Goal: Task Accomplishment & Management: Use online tool/utility

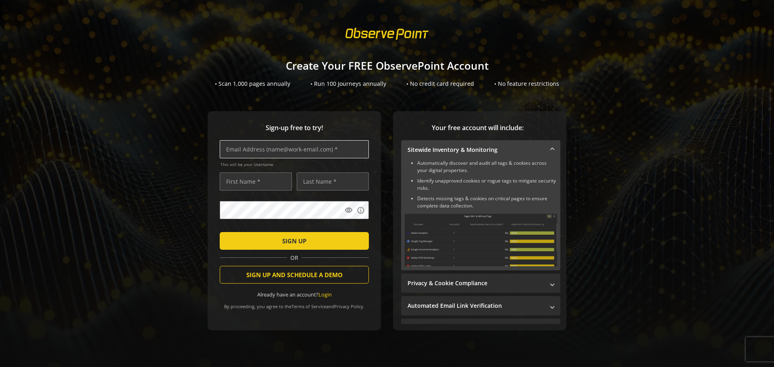
click at [302, 154] on input "text" at bounding box center [294, 149] width 149 height 18
type input "[EMAIL_ADDRESS][DOMAIN_NAME]"
click at [271, 185] on input "text" at bounding box center [256, 182] width 72 height 18
type input "TC"
click at [302, 185] on input "text" at bounding box center [333, 182] width 72 height 18
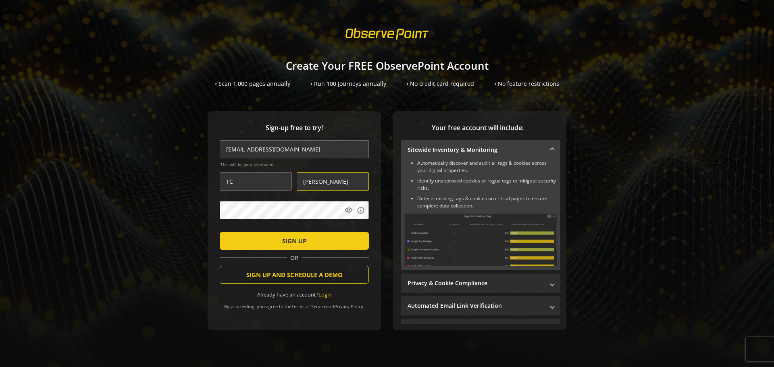
type input "[PERSON_NAME]"
click at [347, 212] on mat-icon "visibility" at bounding box center [349, 210] width 8 height 8
click at [333, 239] on span "submit" at bounding box center [294, 240] width 149 height 19
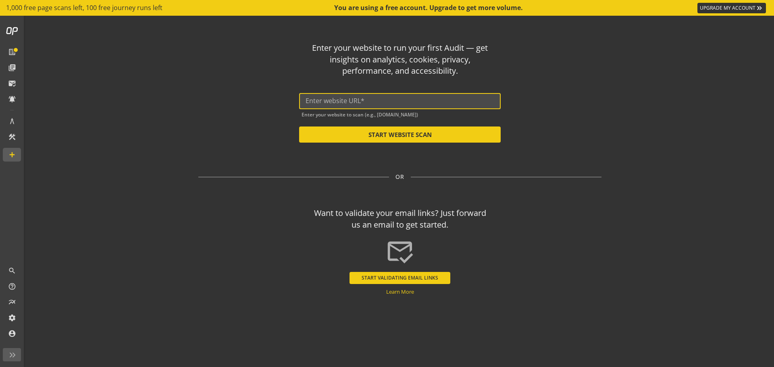
click at [404, 103] on input "text" at bounding box center [400, 101] width 189 height 8
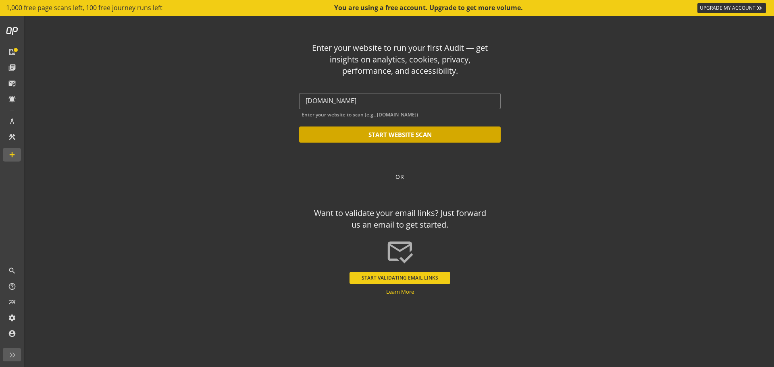
click at [431, 133] on button "START WEBSITE SCAN" at bounding box center [400, 135] width 202 height 16
type input "[URL][DOMAIN_NAME]"
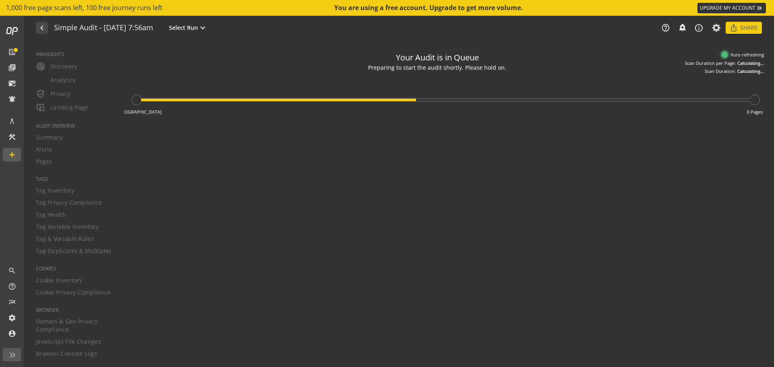
type textarea "Notes can include: -a description of what this audit is validating -changes in …"
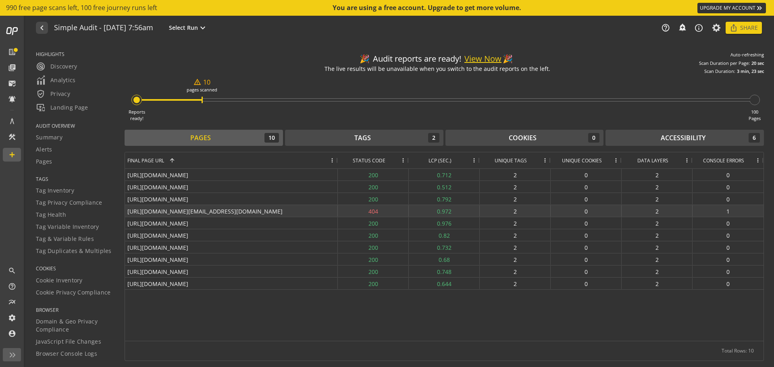
click at [373, 214] on div "404" at bounding box center [373, 211] width 71 height 12
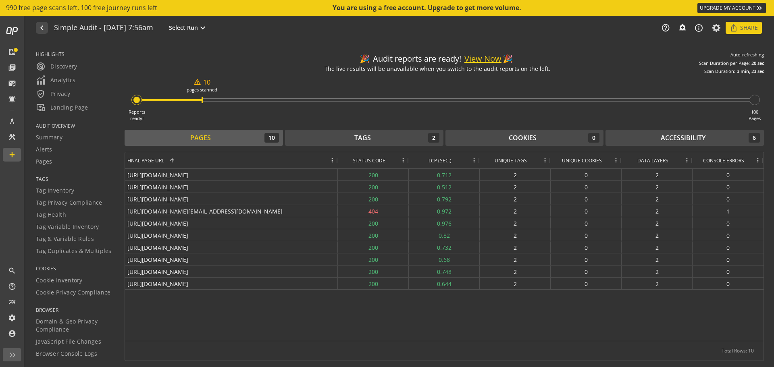
click at [488, 56] on button "View Now" at bounding box center [482, 59] width 37 height 12
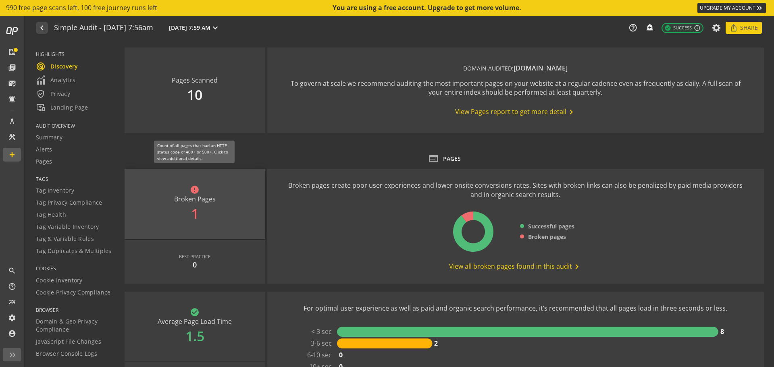
click at [196, 197] on div "error Broken Pages 1" at bounding box center [195, 204] width 141 height 71
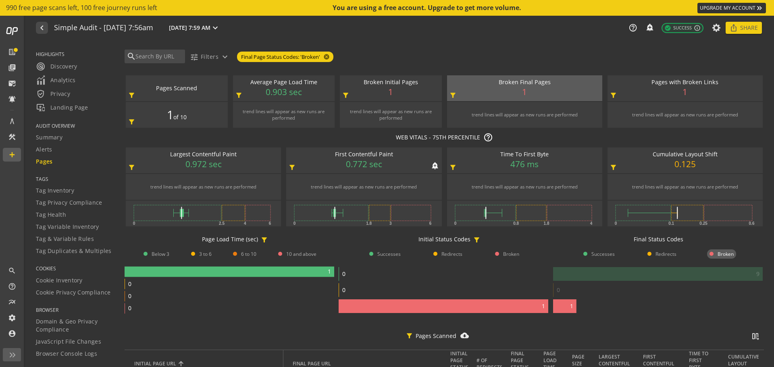
drag, startPoint x: 389, startPoint y: 190, endPoint x: 394, endPoint y: 199, distance: 9.9
click at [393, 198] on div "trend lines will appear as new runs are performed" at bounding box center [363, 187] width 147 height 22
click at [287, 56] on span "Final Page Status Codes: 'Broken'" at bounding box center [280, 57] width 79 height 8
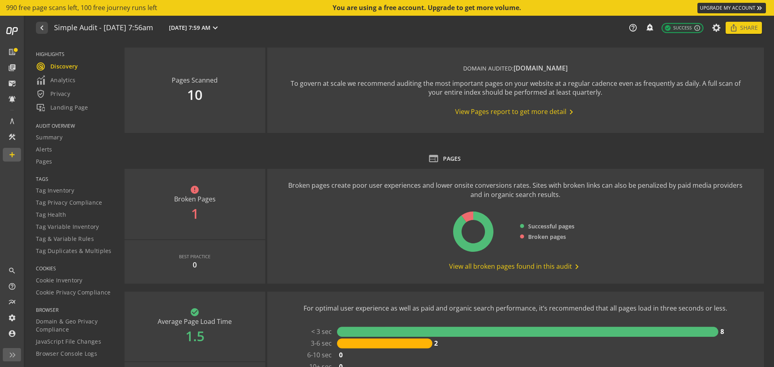
click at [500, 266] on span "View all broken pages found in this audit chevron_right" at bounding box center [515, 267] width 133 height 10
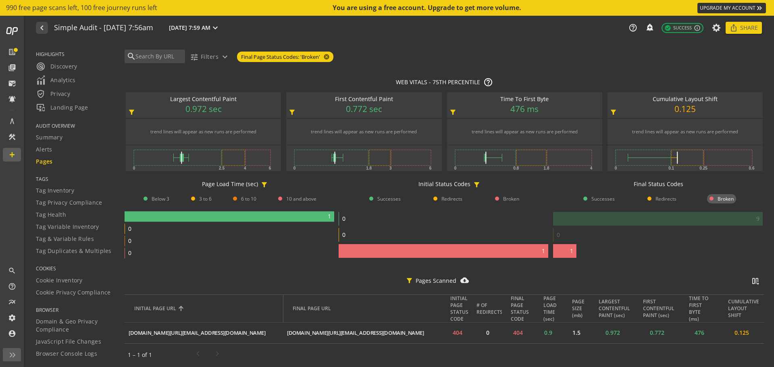
scroll to position [59, 0]
